Goal: Information Seeking & Learning: Learn about a topic

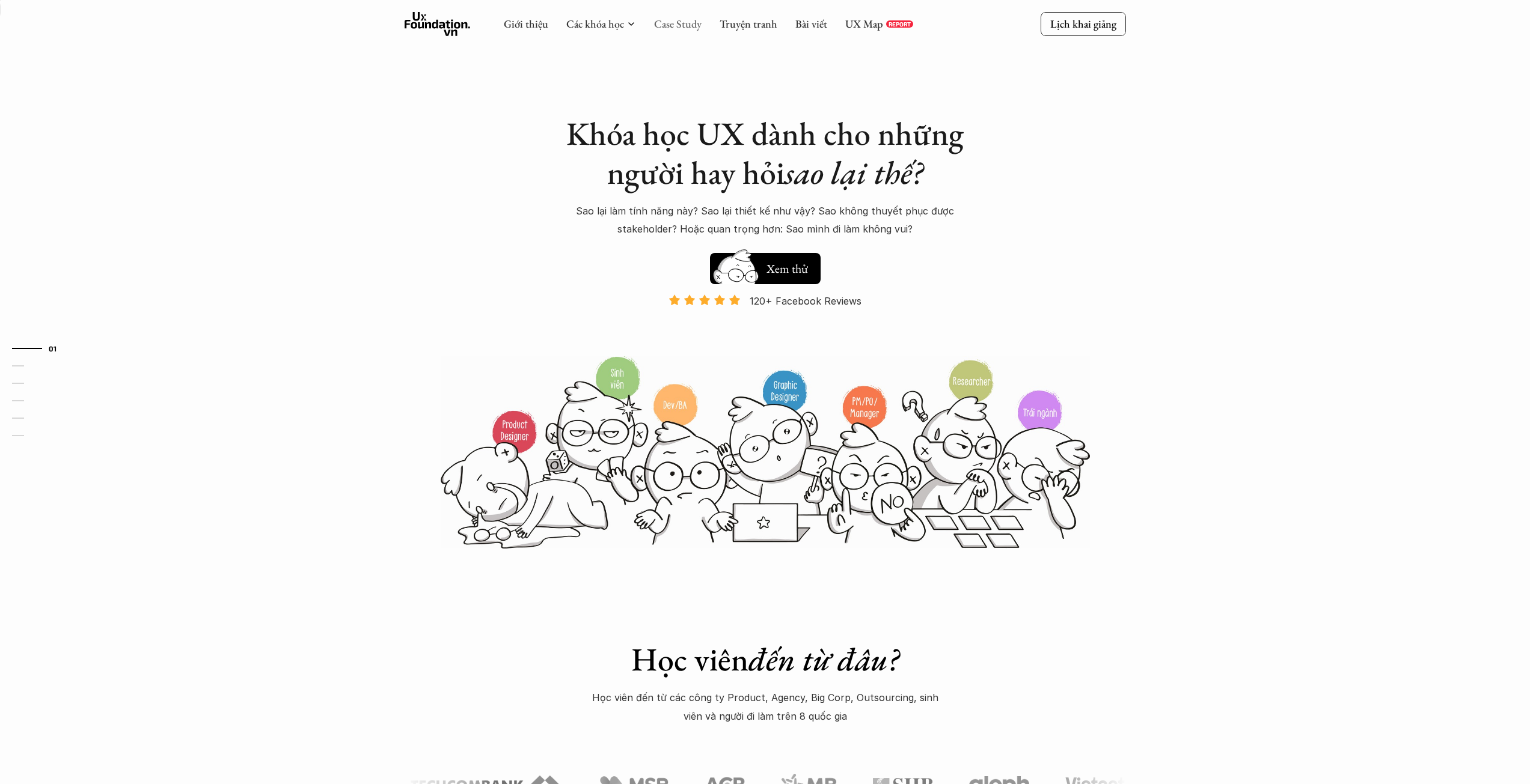
click at [680, 24] on link "Case Study" at bounding box center [678, 23] width 48 height 14
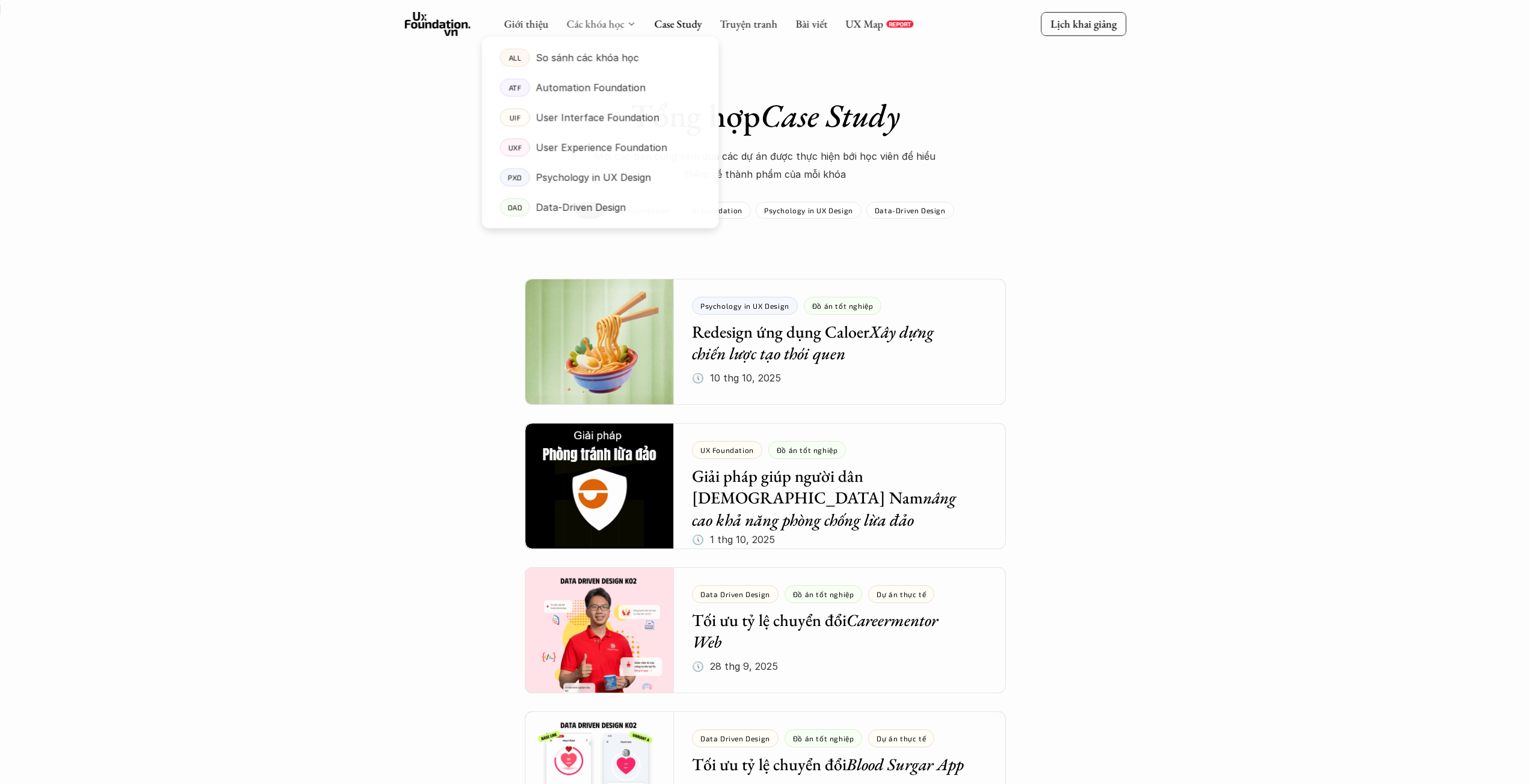
click at [613, 23] on link "Các khóa học" at bounding box center [594, 23] width 57 height 14
click at [573, 182] on p "Psychology in UX Design" at bounding box center [593, 178] width 116 height 18
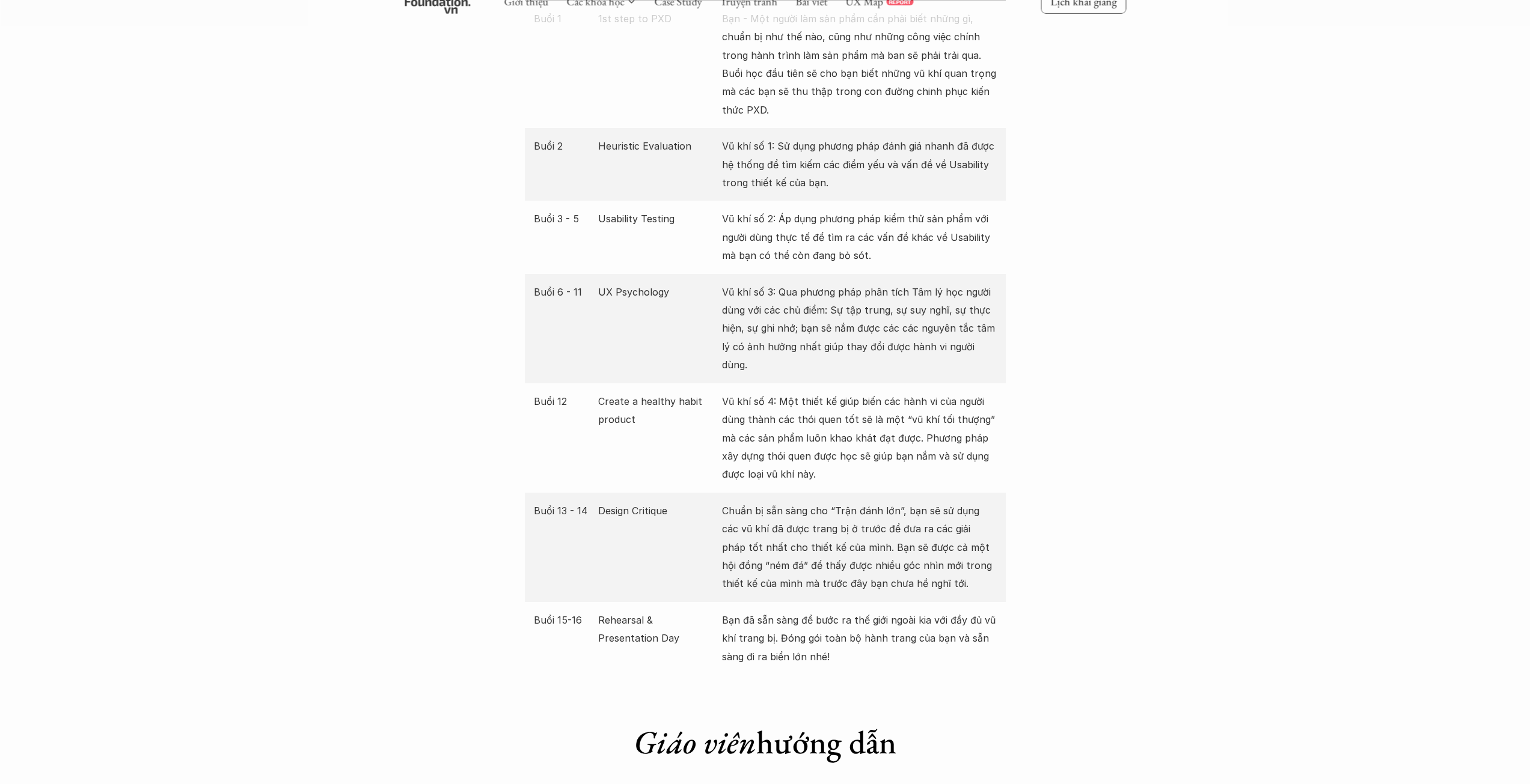
scroll to position [2163, 0]
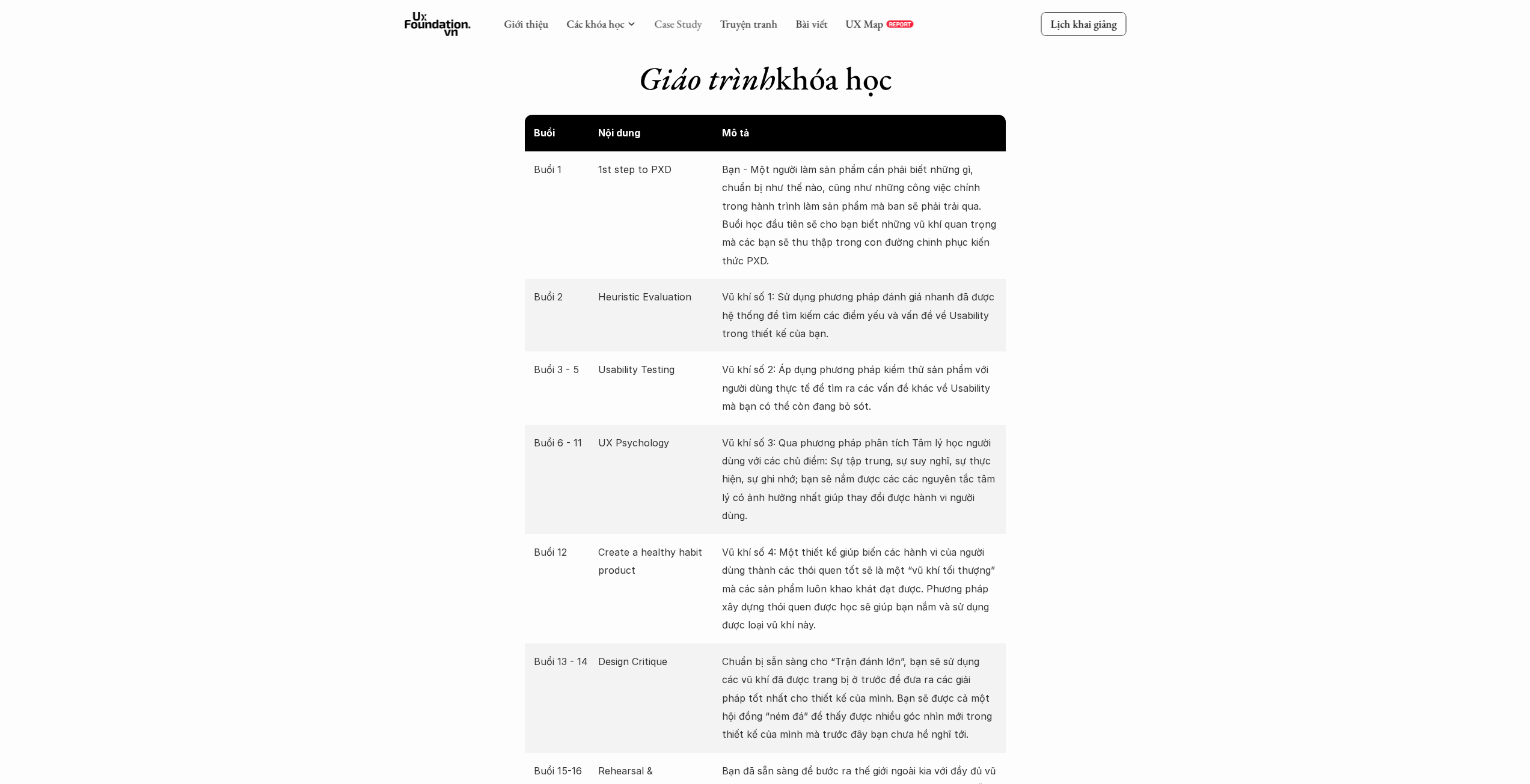
click at [664, 21] on link "Case Study" at bounding box center [678, 23] width 48 height 14
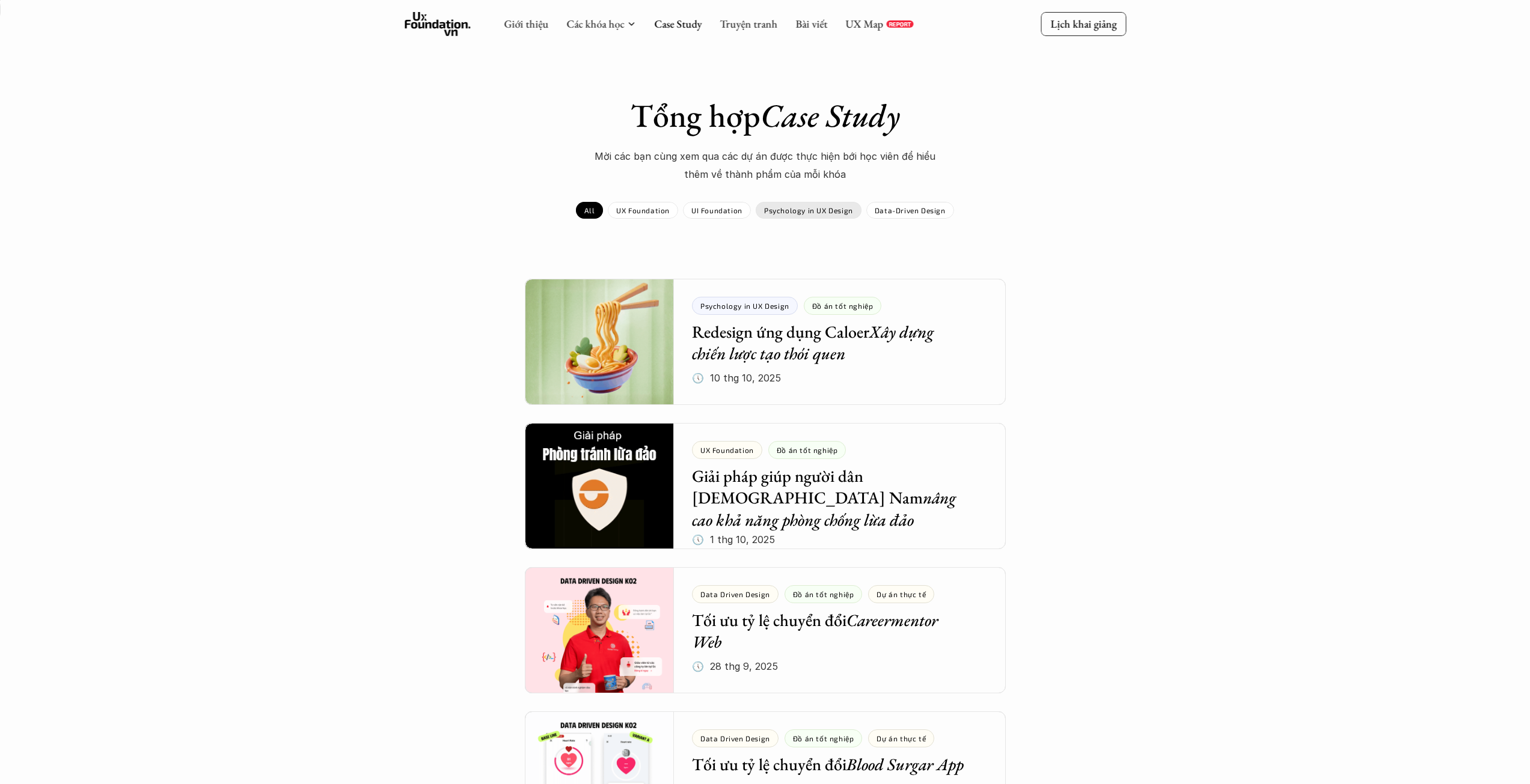
click at [834, 210] on p "Psychology in UX Design" at bounding box center [809, 210] width 89 height 9
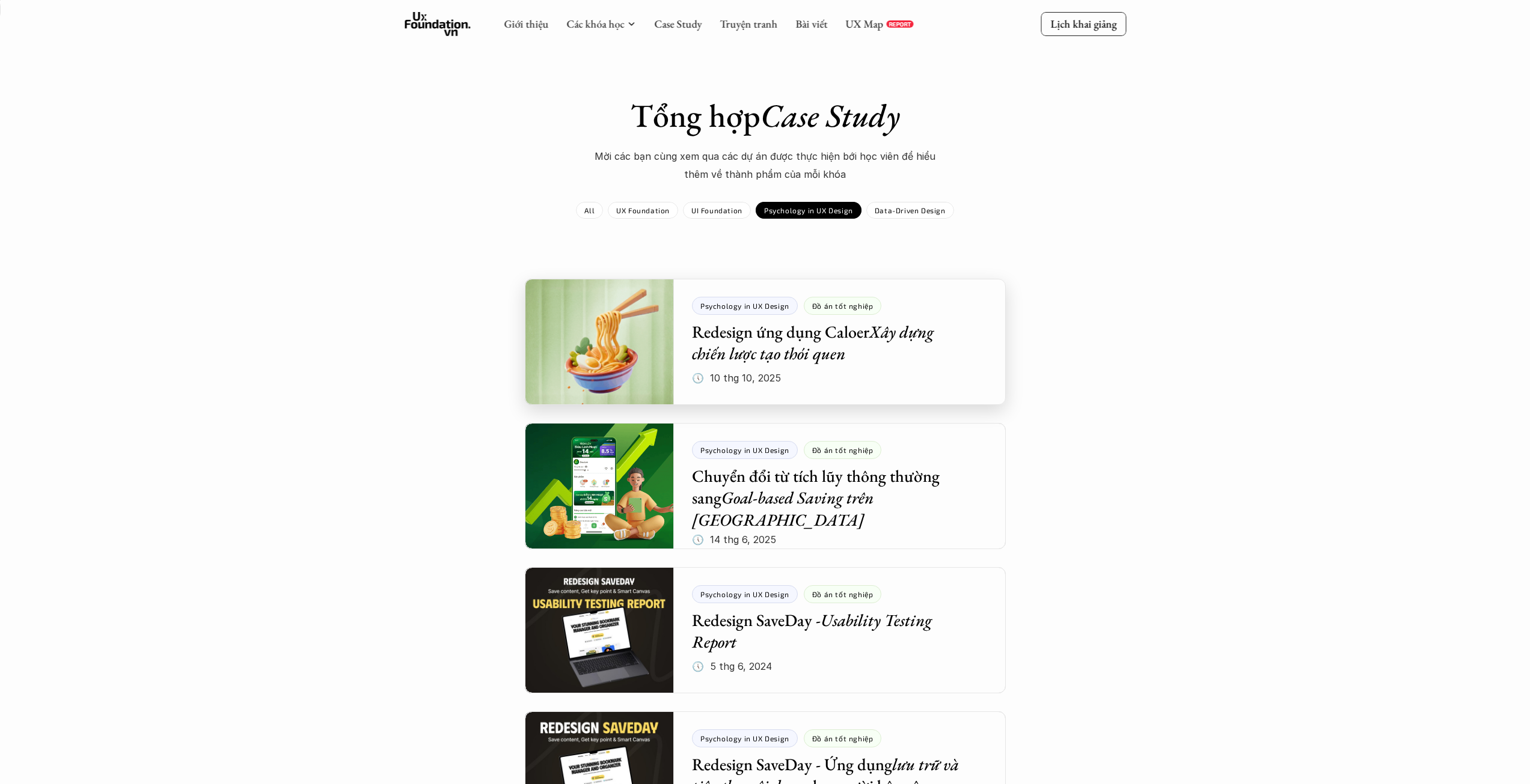
click at [777, 357] on div at bounding box center [765, 342] width 481 height 126
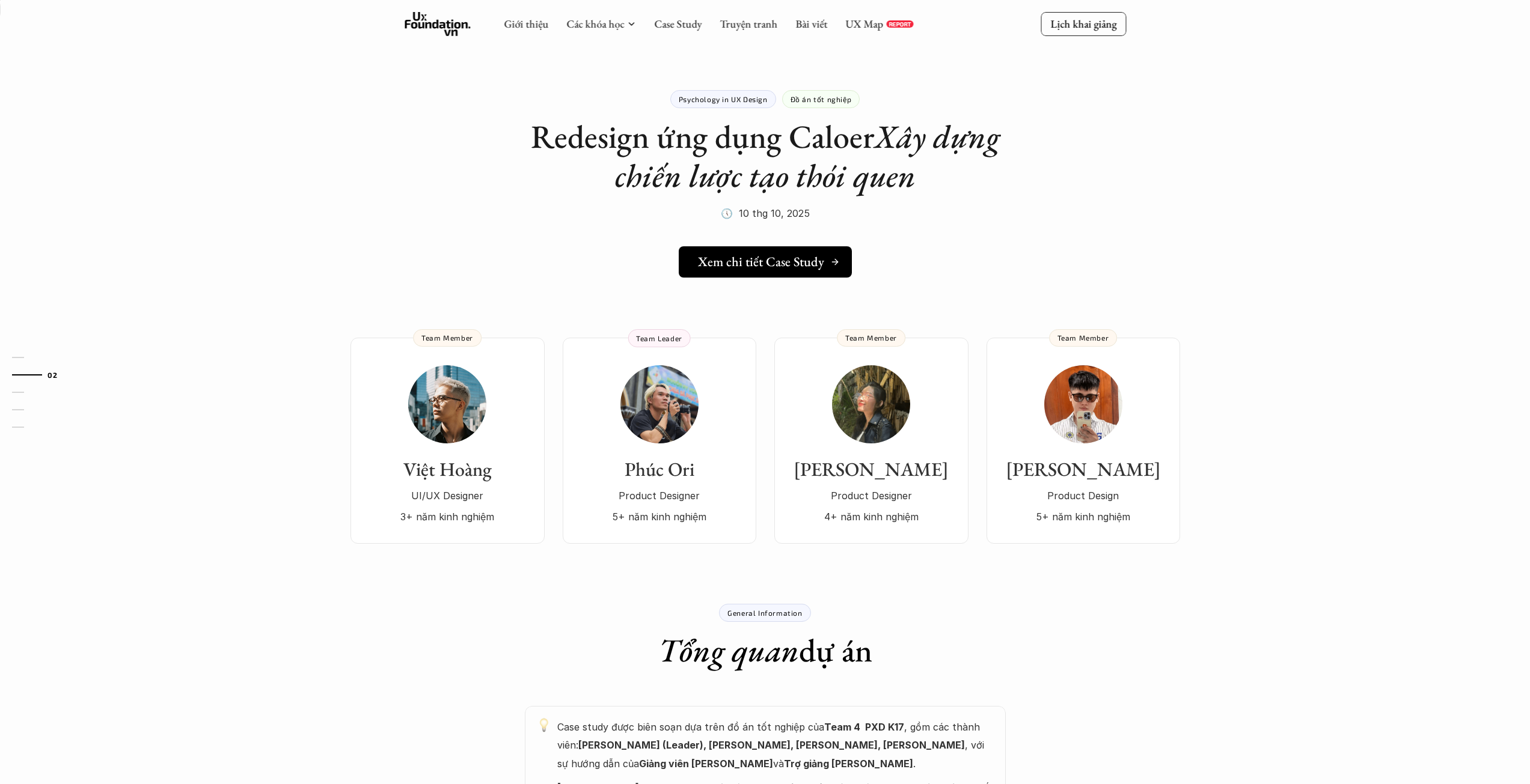
click at [791, 264] on h5 "Xem chi tiết Case Study" at bounding box center [761, 262] width 126 height 16
